Goal: Communication & Community: Answer question/provide support

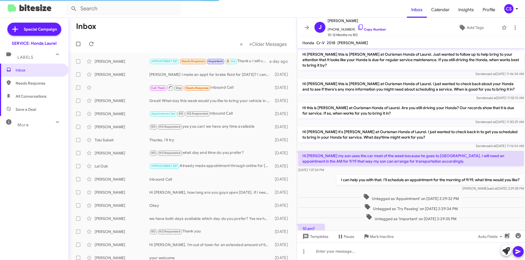
scroll to position [196, 0]
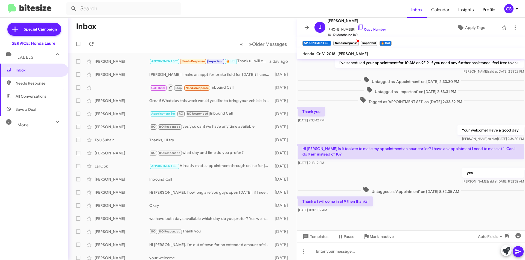
click at [359, 41] on span "×" at bounding box center [357, 40] width 4 height 7
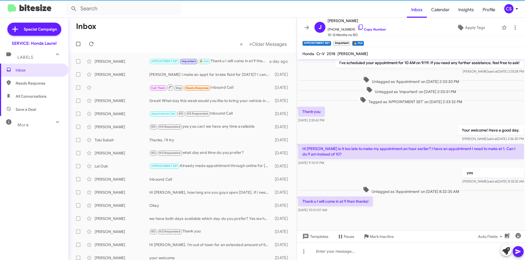
click at [363, 40] on span "×" at bounding box center [362, 40] width 3 height 7
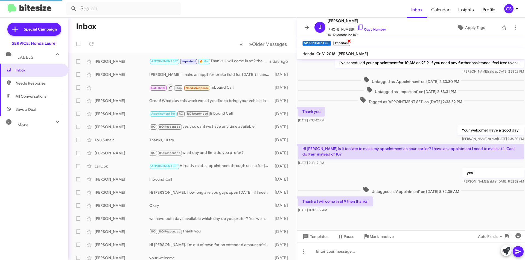
click at [350, 42] on span "×" at bounding box center [349, 40] width 4 height 7
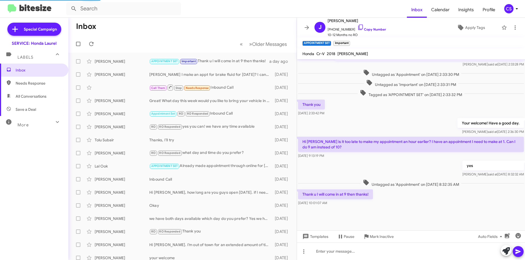
scroll to position [207, 0]
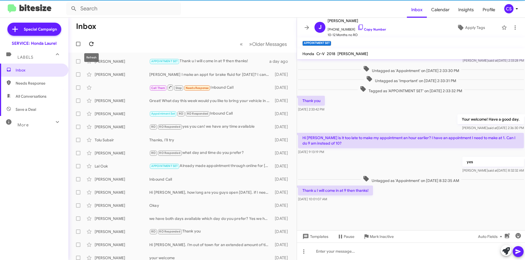
click at [95, 45] on span at bounding box center [91, 44] width 11 height 7
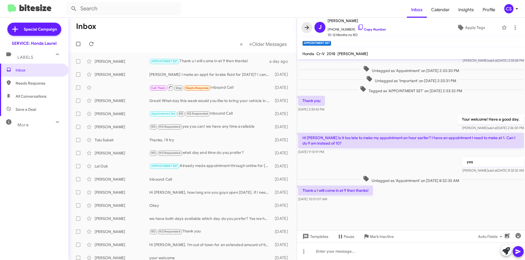
click at [302, 27] on span at bounding box center [306, 27] width 11 height 7
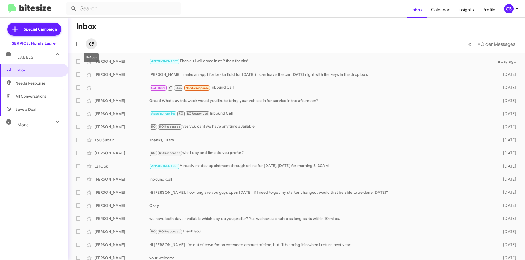
click at [96, 45] on span at bounding box center [91, 44] width 11 height 7
